Goal: Check status: Check status

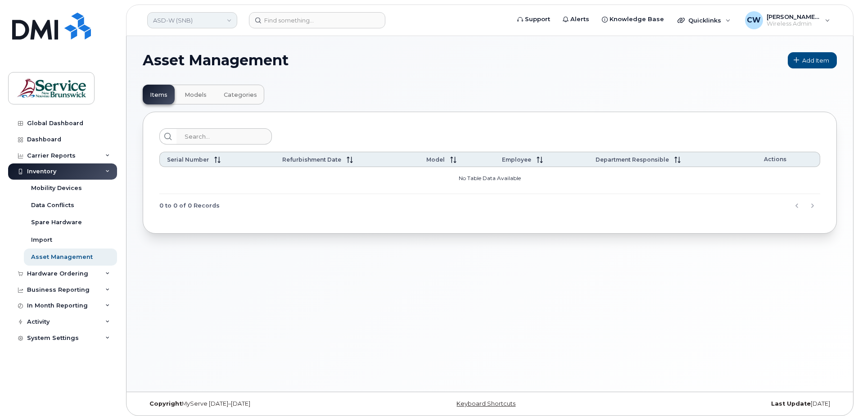
click at [230, 18] on link "ASD-W (SNB)" at bounding box center [192, 20] width 90 height 16
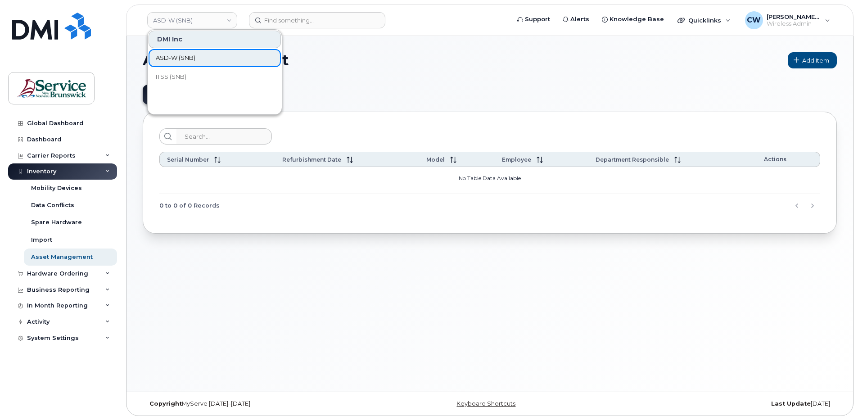
click at [189, 55] on span "ASD-W (SNB)" at bounding box center [176, 58] width 40 height 9
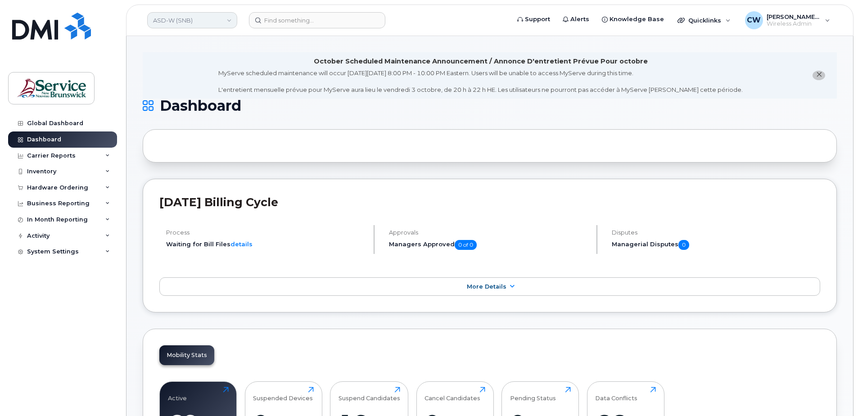
click at [226, 18] on link "ASD-W (SNB)" at bounding box center [192, 20] width 90 height 16
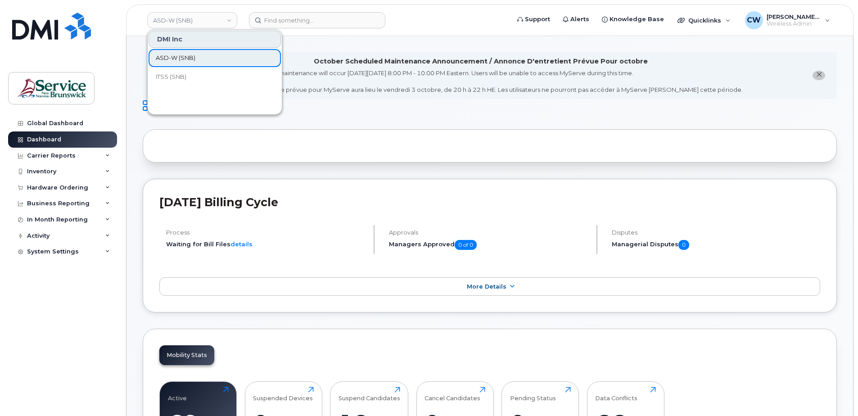
click at [184, 56] on span "ASD-W (SNB)" at bounding box center [176, 58] width 40 height 9
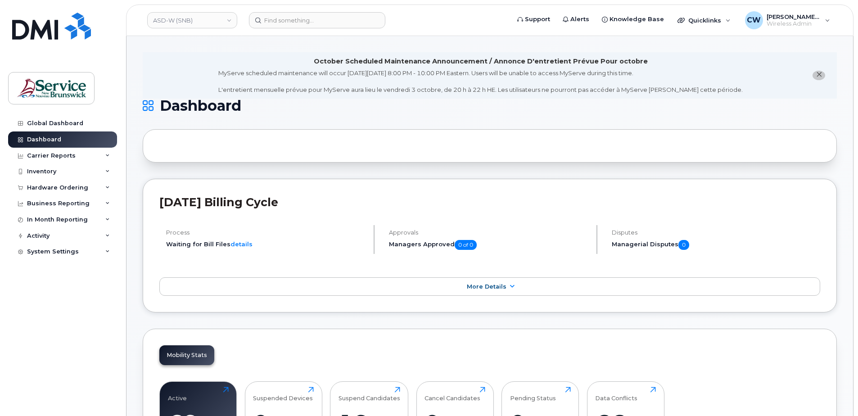
scroll to position [166, 0]
click at [192, 23] on link "ASD-W (SNB)" at bounding box center [192, 20] width 90 height 16
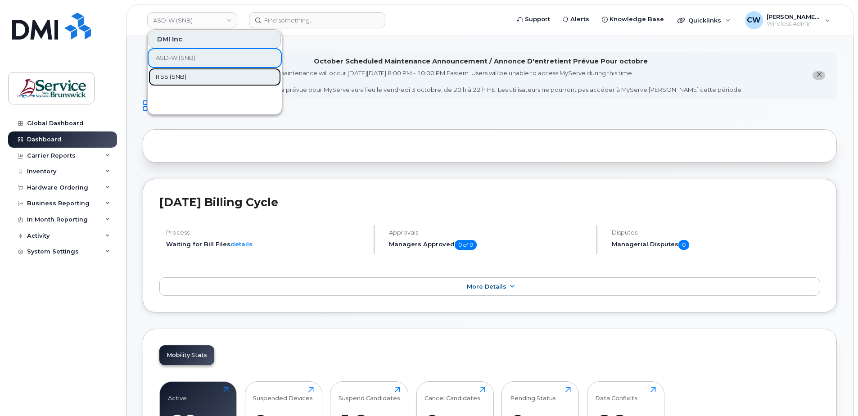
click at [171, 77] on span "ITSS (SNB)" at bounding box center [171, 76] width 31 height 9
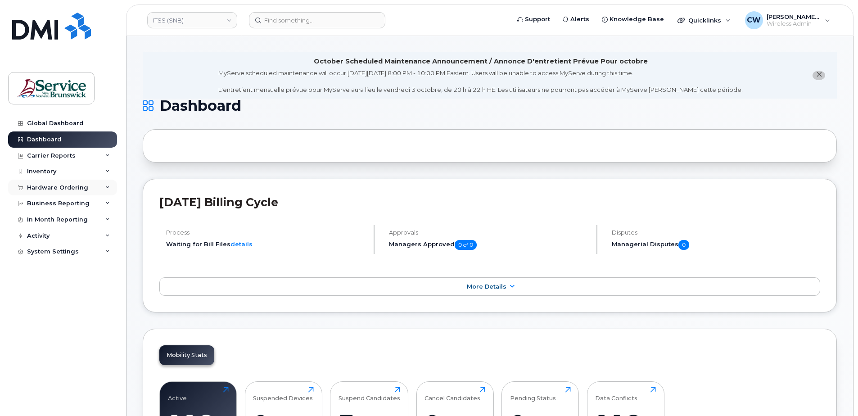
click at [106, 185] on icon at bounding box center [107, 187] width 5 height 5
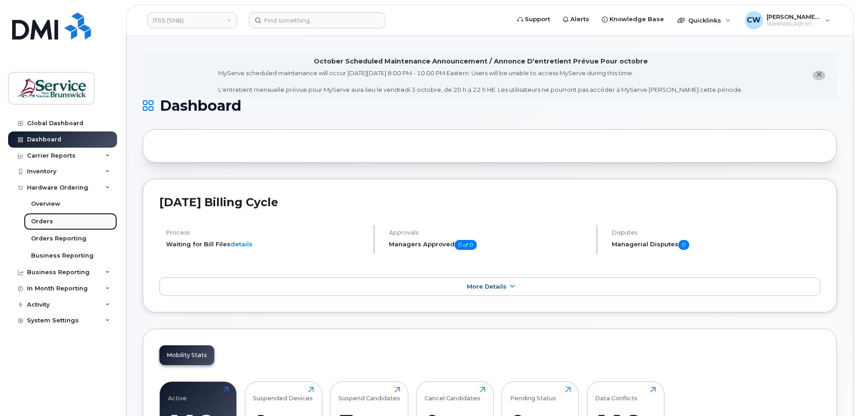
click at [42, 219] on div "Orders" at bounding box center [42, 221] width 22 height 8
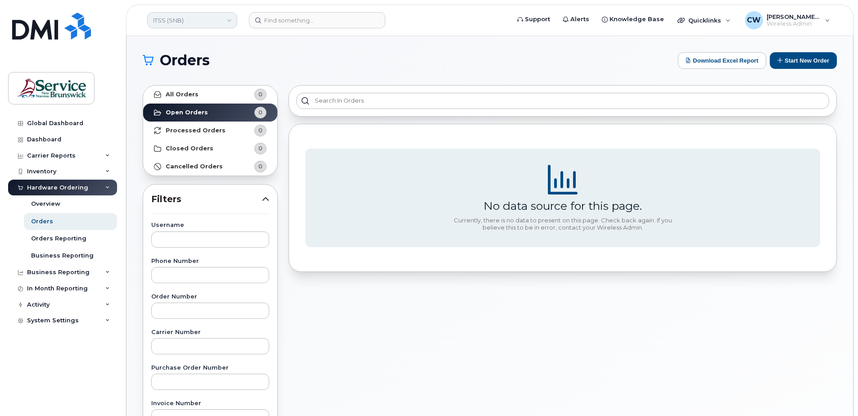
click at [230, 17] on link "ITSS (SNB)" at bounding box center [192, 20] width 90 height 16
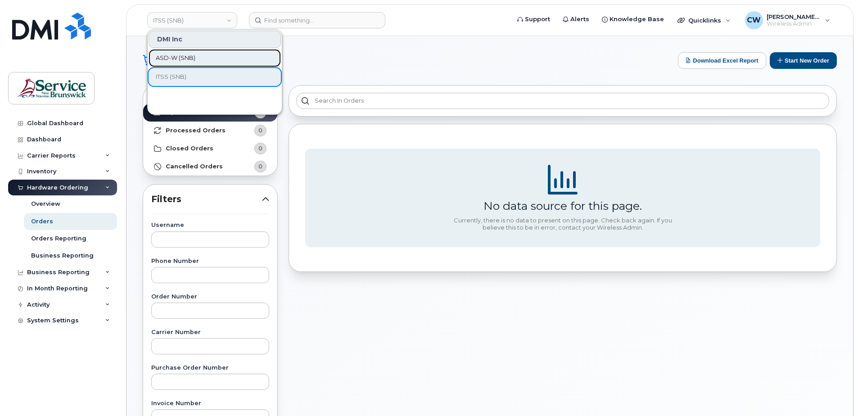
click at [193, 55] on span "ASD-W (SNB)" at bounding box center [176, 58] width 40 height 9
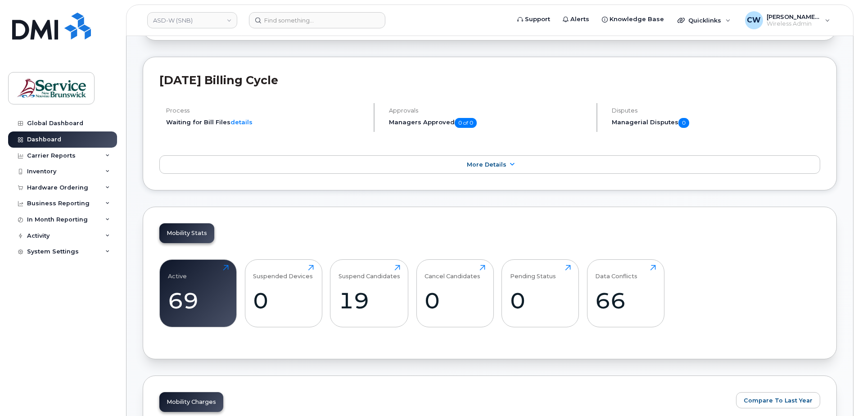
scroll to position [136, 0]
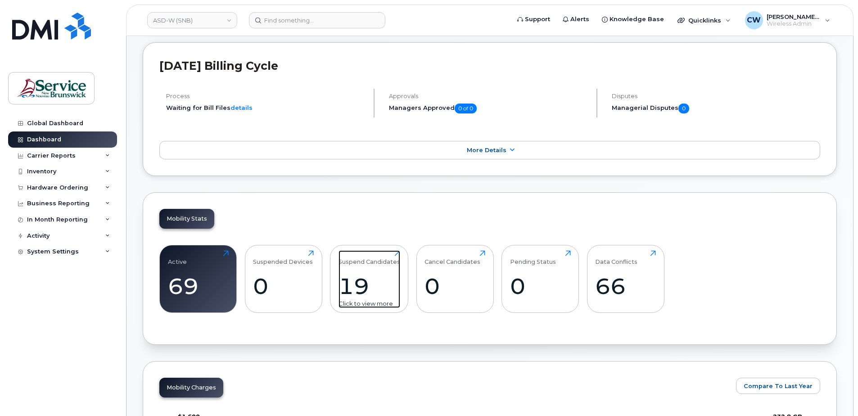
click at [364, 285] on div "19" at bounding box center [370, 286] width 62 height 27
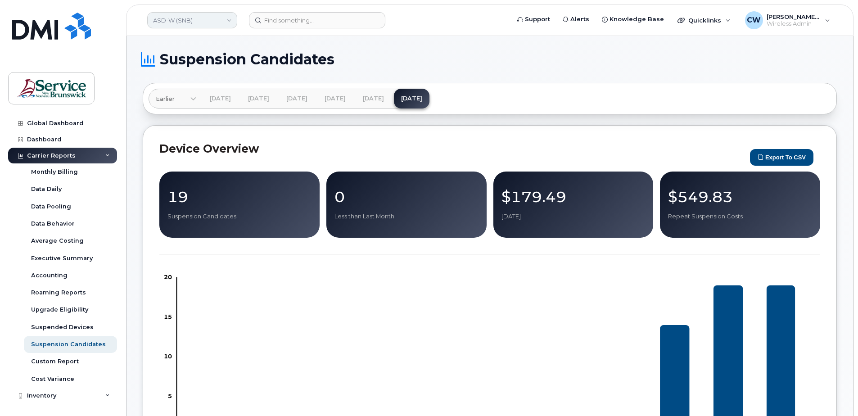
click at [226, 20] on link "ASD-W (SNB)" at bounding box center [192, 20] width 90 height 16
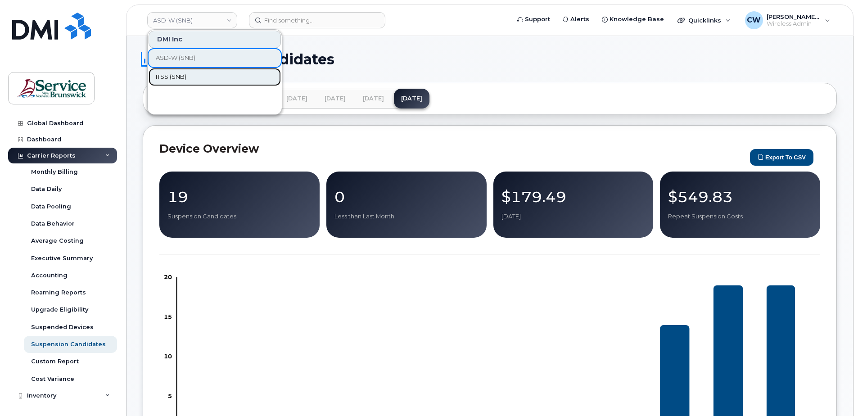
click at [165, 77] on span "ITSS (SNB)" at bounding box center [171, 76] width 31 height 9
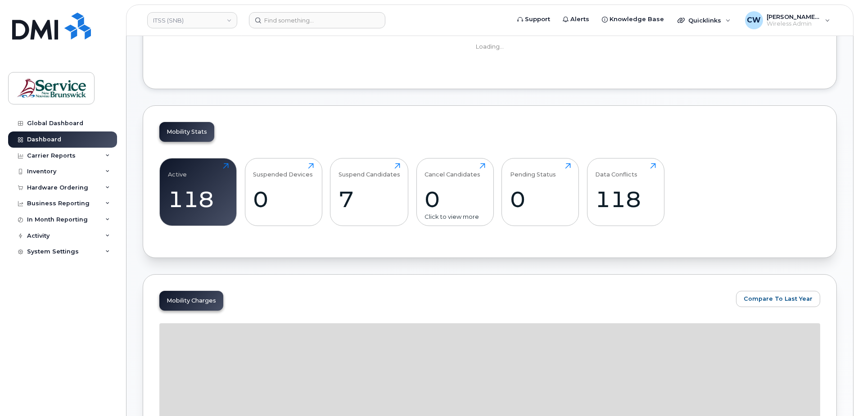
scroll to position [186, 0]
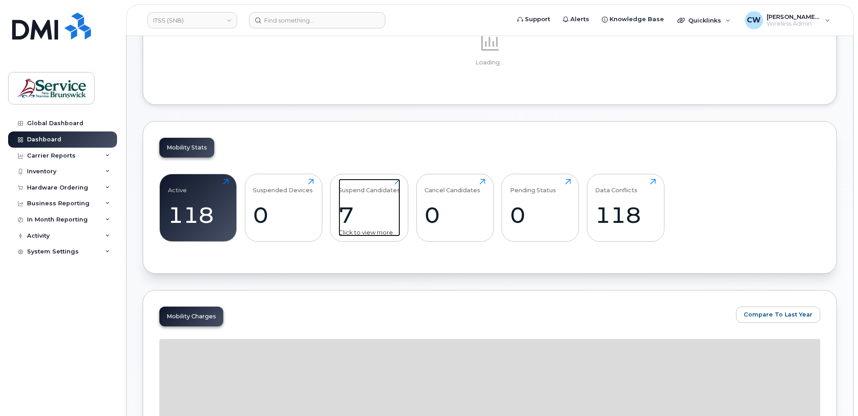
click at [343, 209] on div "7" at bounding box center [370, 215] width 62 height 27
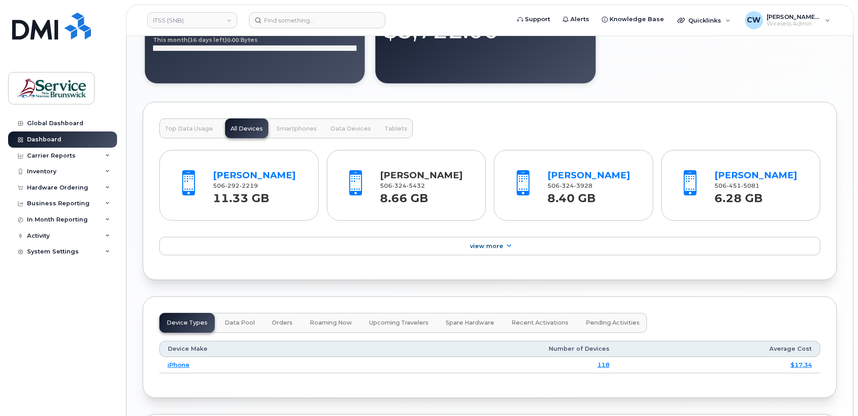
scroll to position [938, 0]
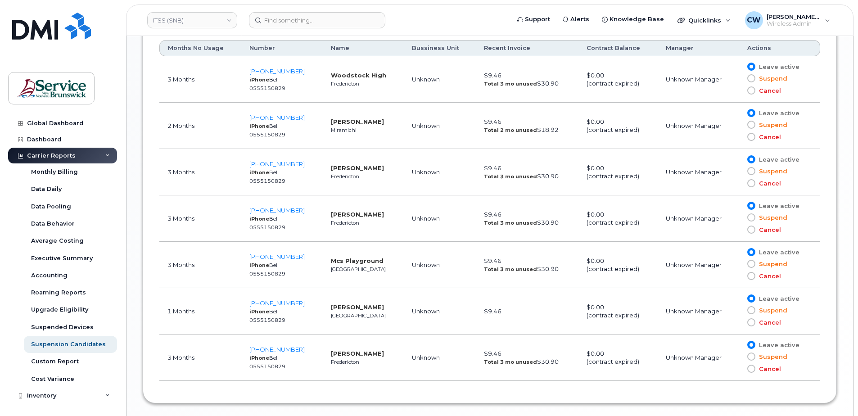
scroll to position [545, 0]
